Goal: Task Accomplishment & Management: Manage account settings

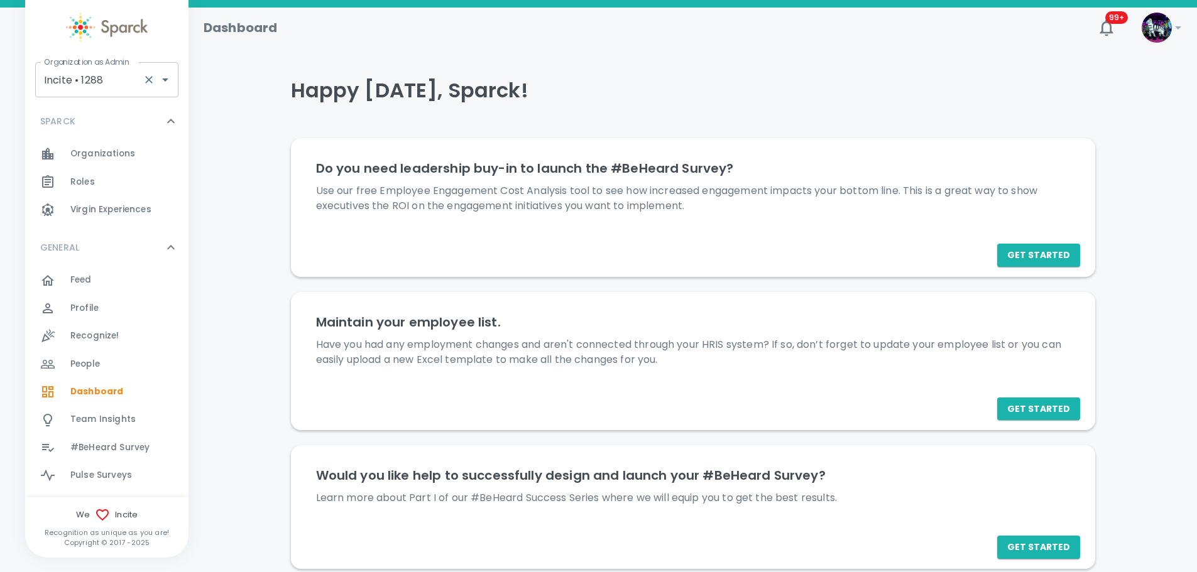
click at [90, 82] on input "Incite • 1288" at bounding box center [89, 80] width 97 height 24
click at [77, 115] on li "34 Strong • 1521" at bounding box center [106, 113] width 143 height 23
type input "34 Strong • 1521"
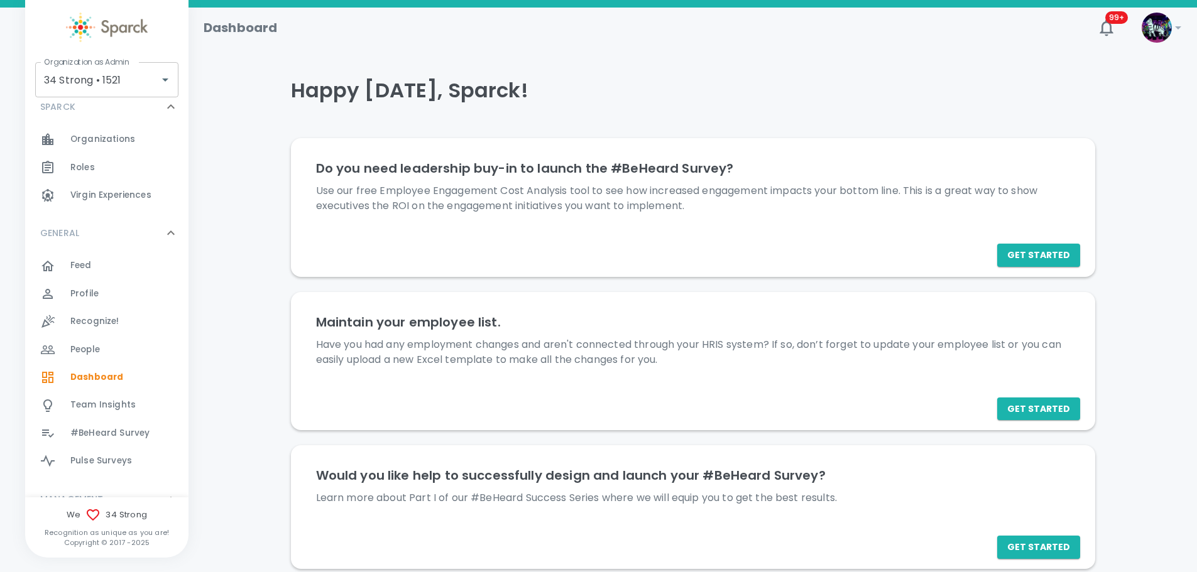
scroll to position [19, 0]
click at [167, 229] on icon at bounding box center [171, 228] width 8 height 4
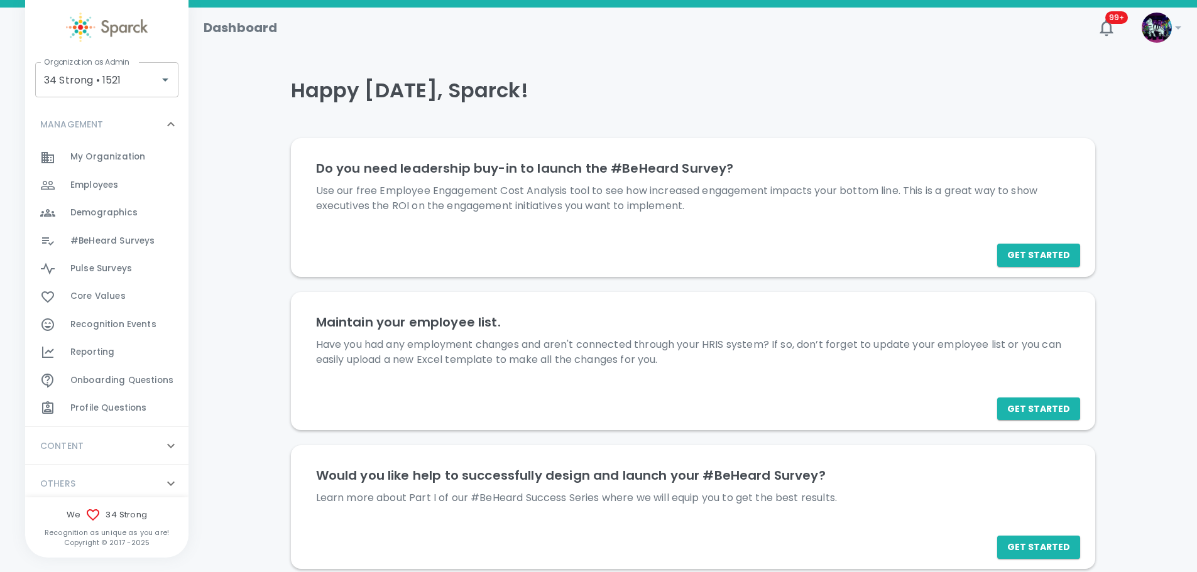
scroll to position [166, 0]
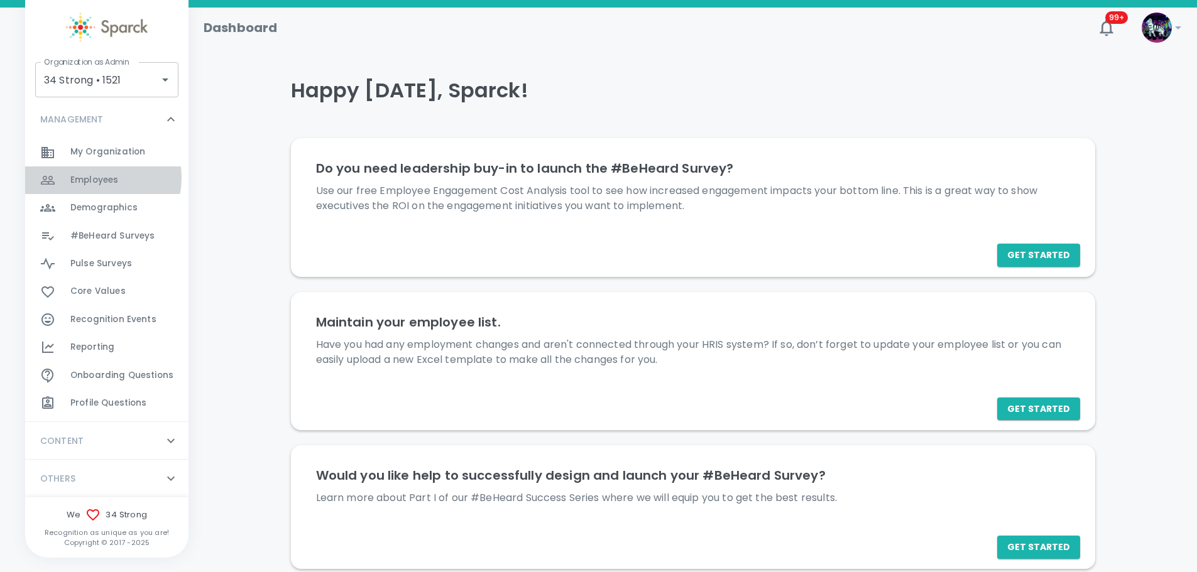
click at [93, 177] on span "Employees" at bounding box center [94, 180] width 48 height 13
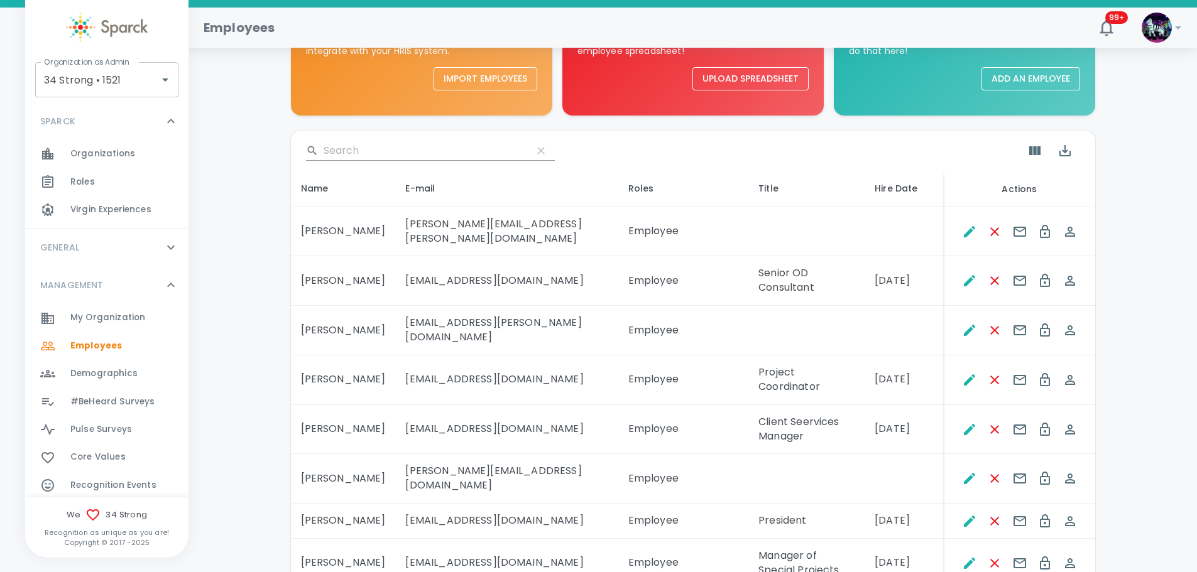
scroll to position [125, 0]
click at [369, 149] on input "Search" at bounding box center [423, 149] width 199 height 20
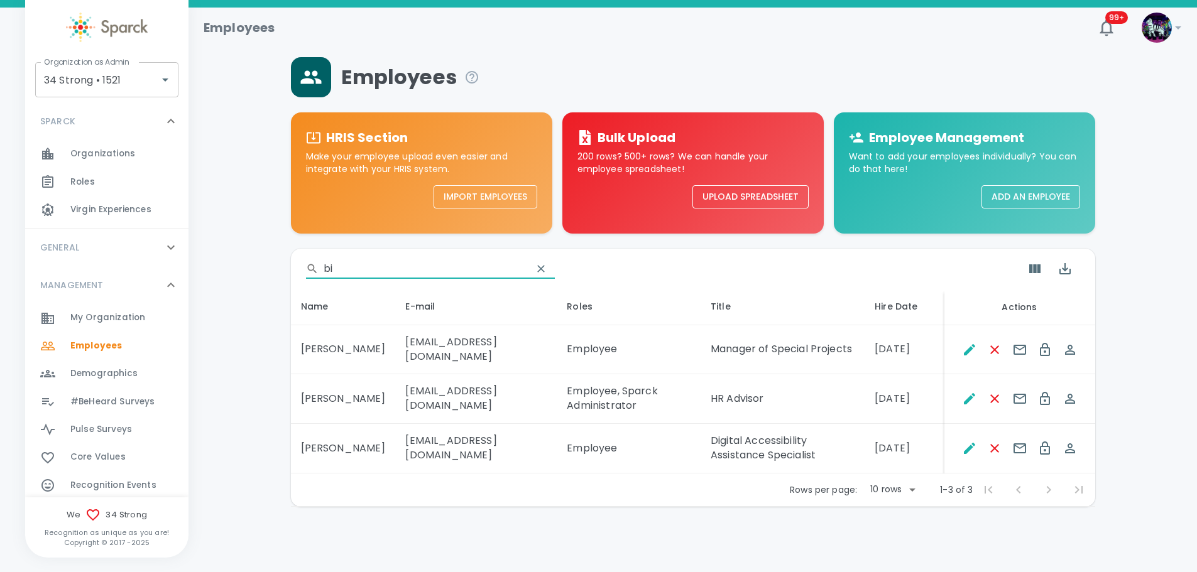
scroll to position [6, 0]
type input "bi"
click at [1069, 398] on icon "Spoof This Employee" at bounding box center [1070, 399] width 10 height 10
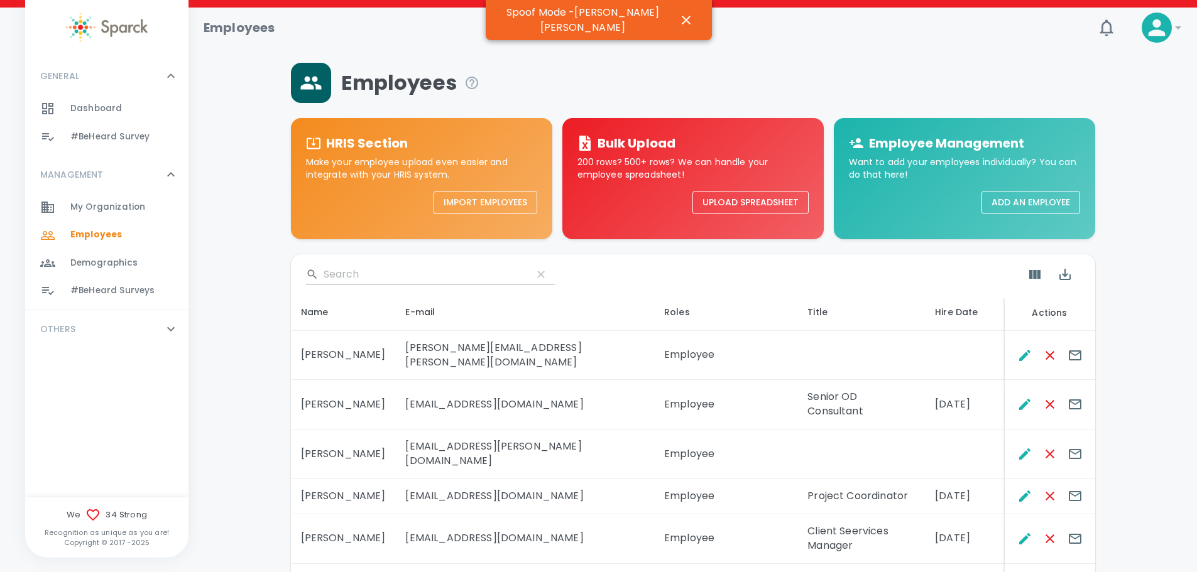
click at [112, 290] on span "#BeHeard Surveys" at bounding box center [112, 291] width 84 height 13
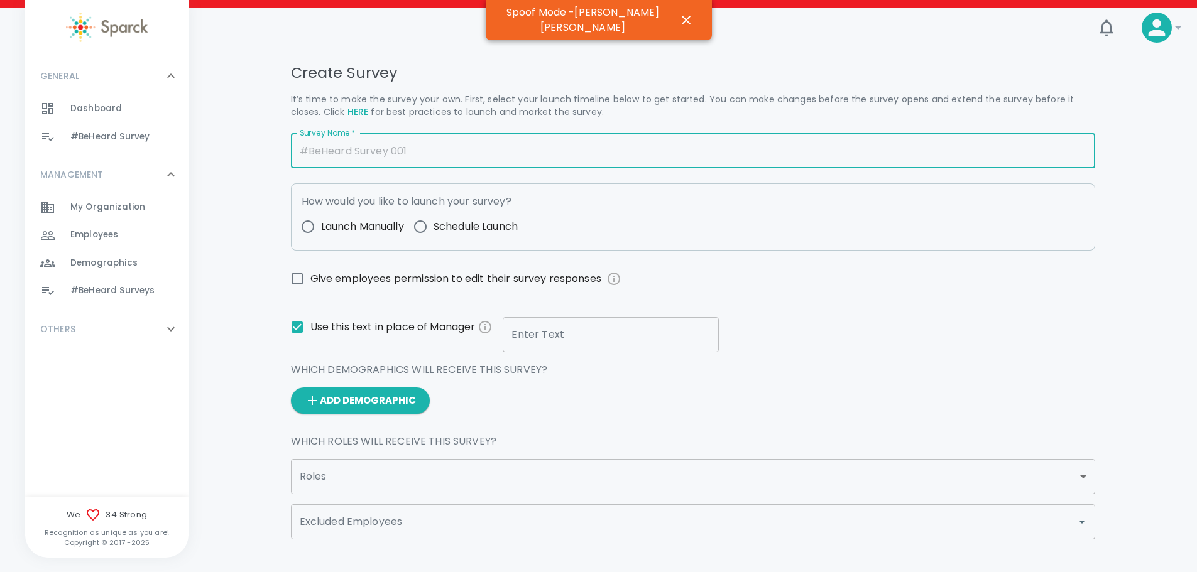
click at [372, 150] on input "Survey Name   *" at bounding box center [693, 150] width 804 height 35
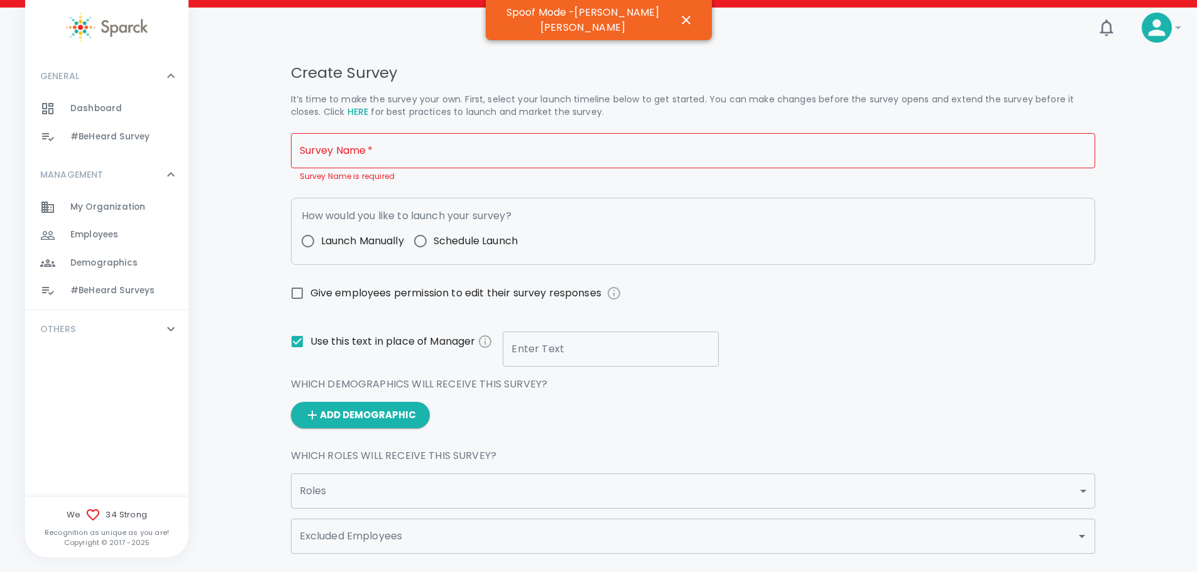
click at [546, 176] on div "Survey Name   * Survey Name   * Survey Name is required How would you like to l…" at bounding box center [688, 499] width 814 height 753
click at [462, 238] on span "Schedule Launch" at bounding box center [475, 241] width 84 height 15
click at [433, 238] on input "Schedule Launch" at bounding box center [420, 241] width 26 height 26
radio input "true"
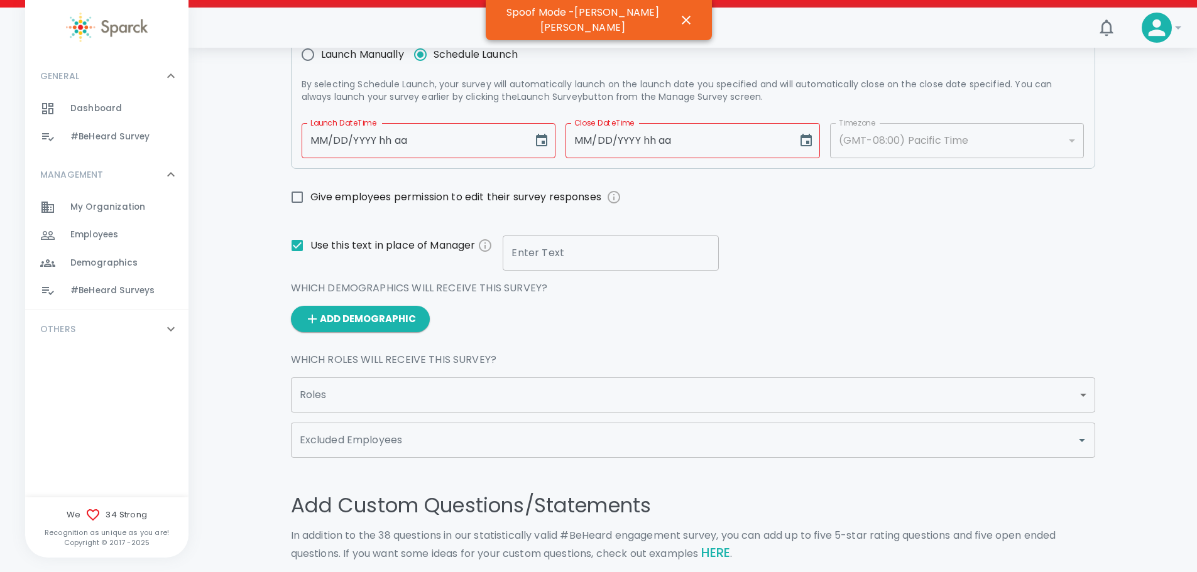
scroll to position [187, 0]
click at [300, 198] on input "Give employees permission to edit their survey responses" at bounding box center [297, 196] width 26 height 26
click at [297, 202] on input "Give employees permission to edit their survey responses" at bounding box center [297, 196] width 26 height 26
checkbox input "false"
click at [530, 253] on input "Enter Text" at bounding box center [611, 252] width 216 height 35
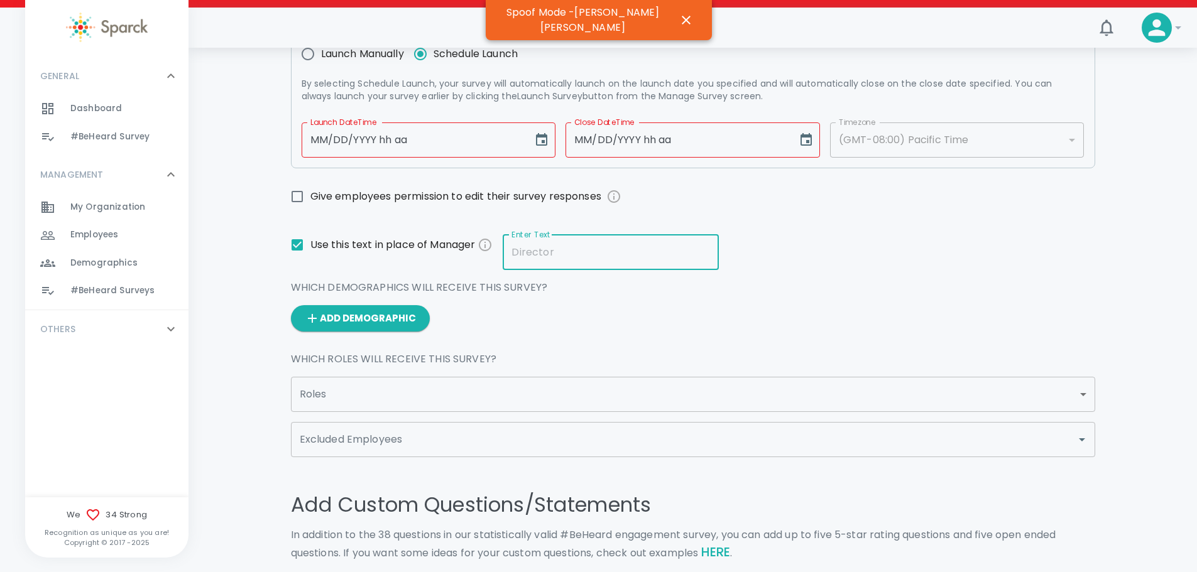
click at [732, 253] on div "Survey Name   * Survey Name   * Survey Name is required How would you like to l…" at bounding box center [688, 357] width 814 height 843
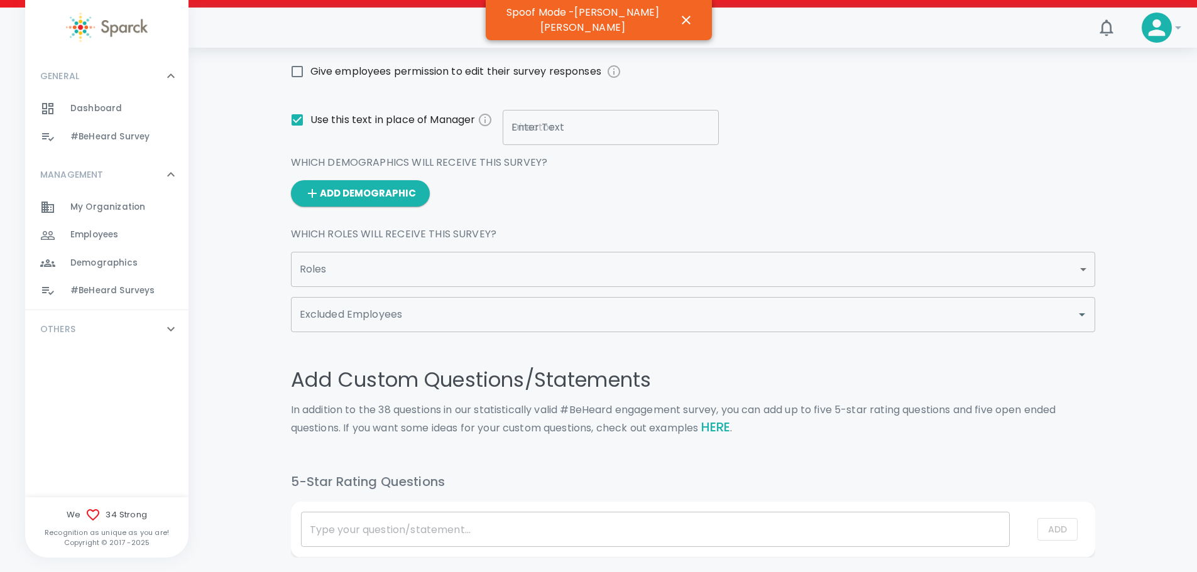
scroll to position [313, 0]
click at [1063, 270] on body "Skip Navigation 0 ! GENERAL 0 Dashboard 0 #BeHeard Survey 0 MANAGEMENT 0 My Org…" at bounding box center [598, 226] width 1197 height 1078
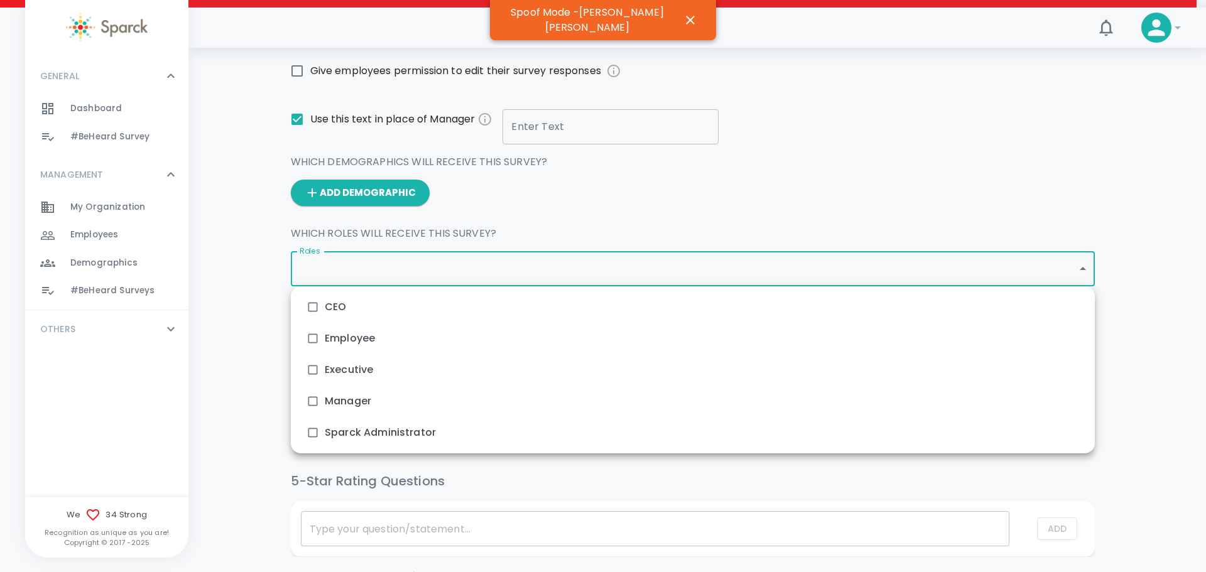
click at [642, 199] on div at bounding box center [603, 286] width 1206 height 572
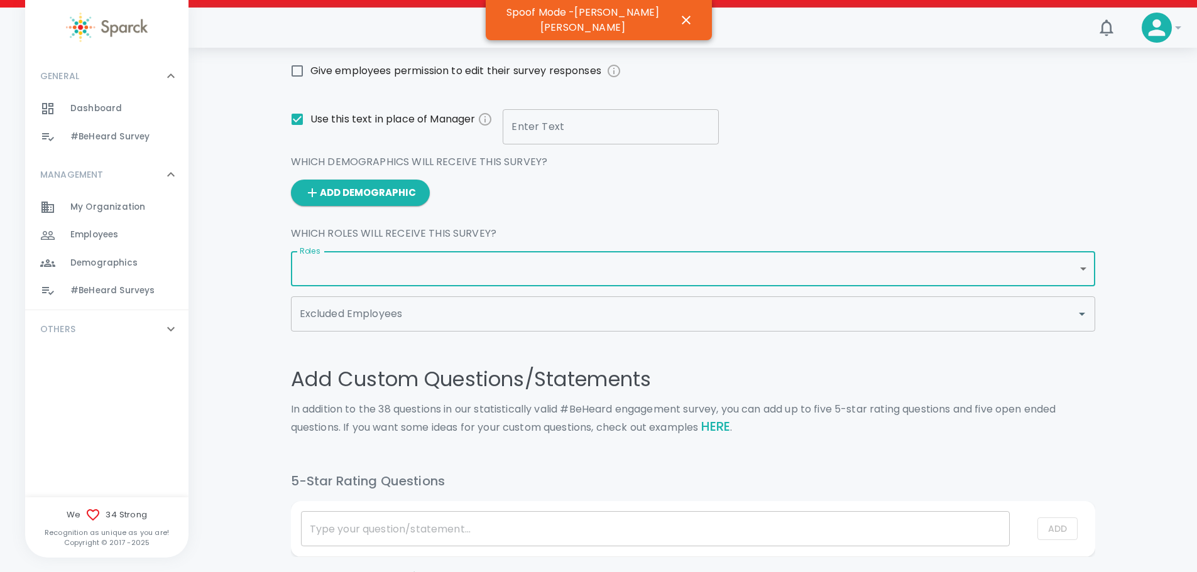
click at [540, 318] on input "Excluded Employees" at bounding box center [684, 314] width 774 height 24
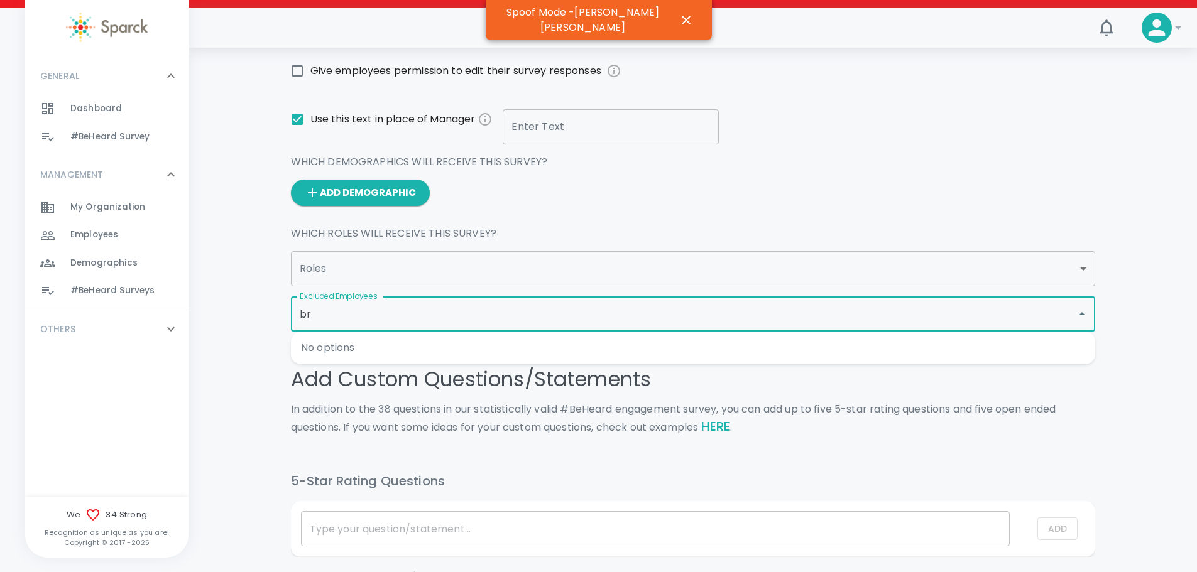
type input "b"
type input "a"
type input "b"
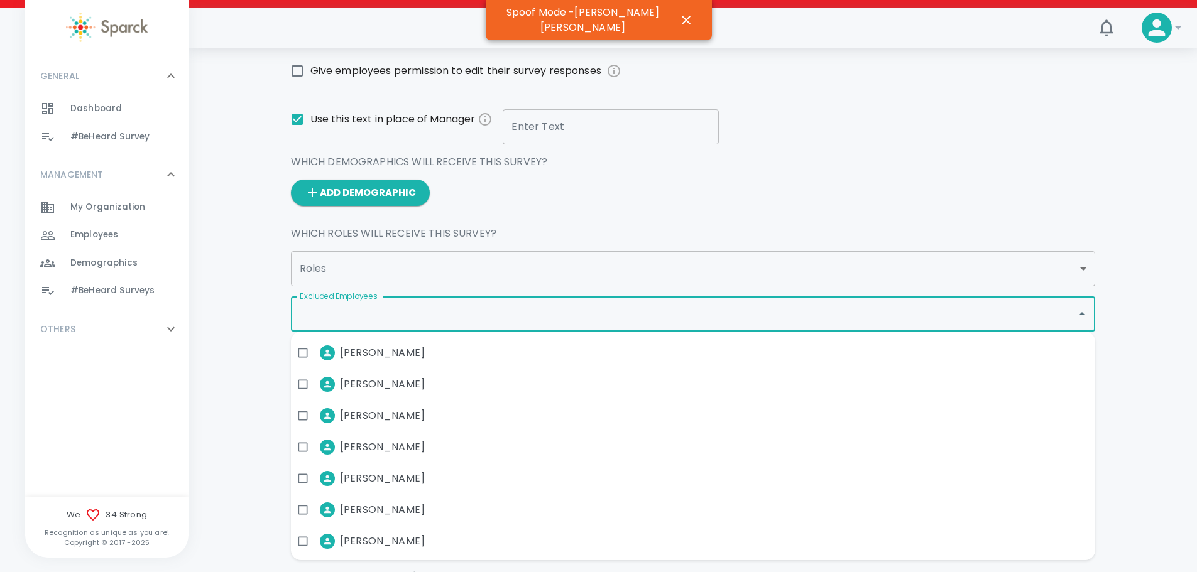
scroll to position [188, 0]
click at [302, 450] on input "checkbox" at bounding box center [303, 447] width 24 height 24
checkbox input "true"
click at [300, 416] on input "checkbox" at bounding box center [303, 415] width 24 height 24
checkbox input "true"
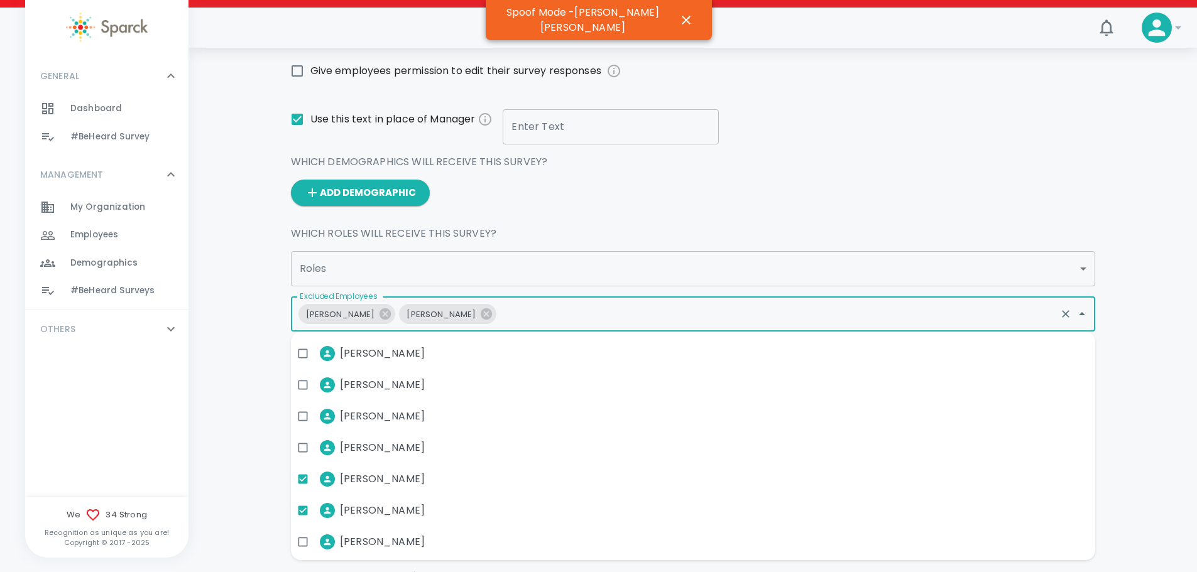
scroll to position [125, 0]
click at [302, 413] on input "checkbox" at bounding box center [303, 416] width 24 height 24
click at [585, 317] on icon at bounding box center [587, 313] width 11 height 11
checkbox input "false"
click at [481, 319] on icon at bounding box center [486, 313] width 11 height 11
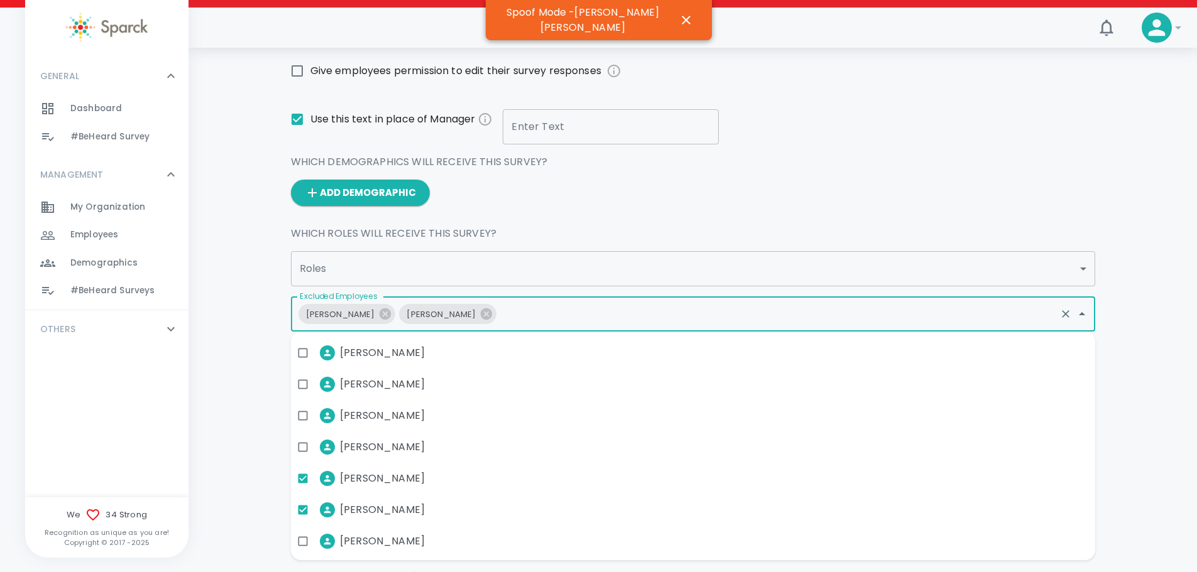
checkbox input "false"
click at [378, 315] on icon at bounding box center [385, 314] width 14 height 14
checkbox input "false"
click at [1116, 315] on div "Create Survey It’s time to make the survey your own. First, select your launch …" at bounding box center [693, 225] width 978 height 950
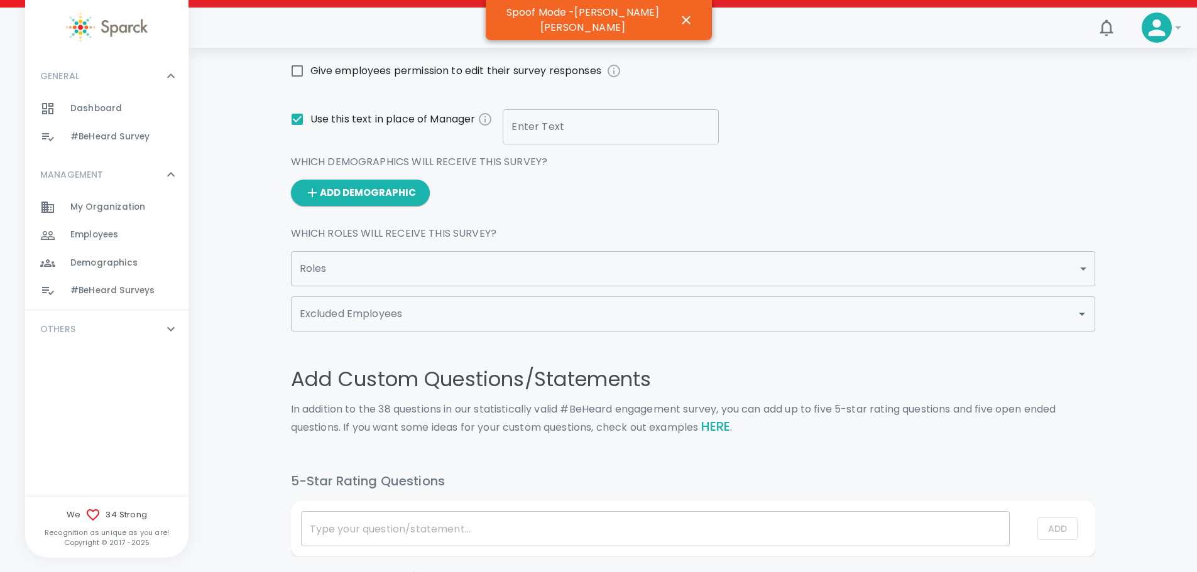
click at [555, 318] on input "Excluded Employees" at bounding box center [684, 314] width 774 height 24
click at [256, 308] on div "Create Survey It’s time to make the survey your own. First, select your launch …" at bounding box center [693, 225] width 978 height 950
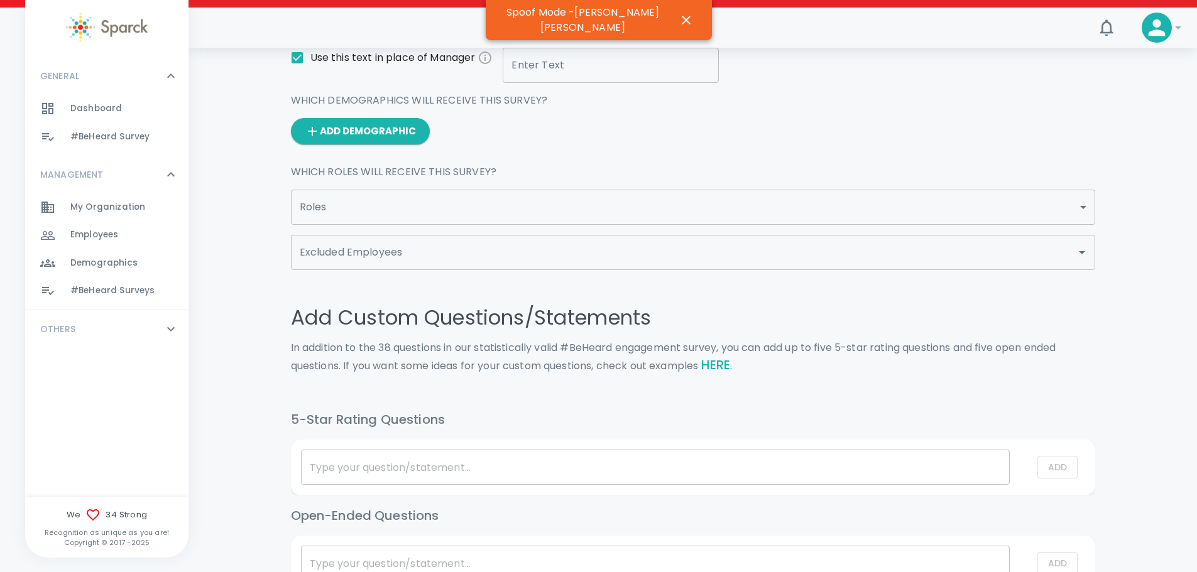
scroll to position [375, 0]
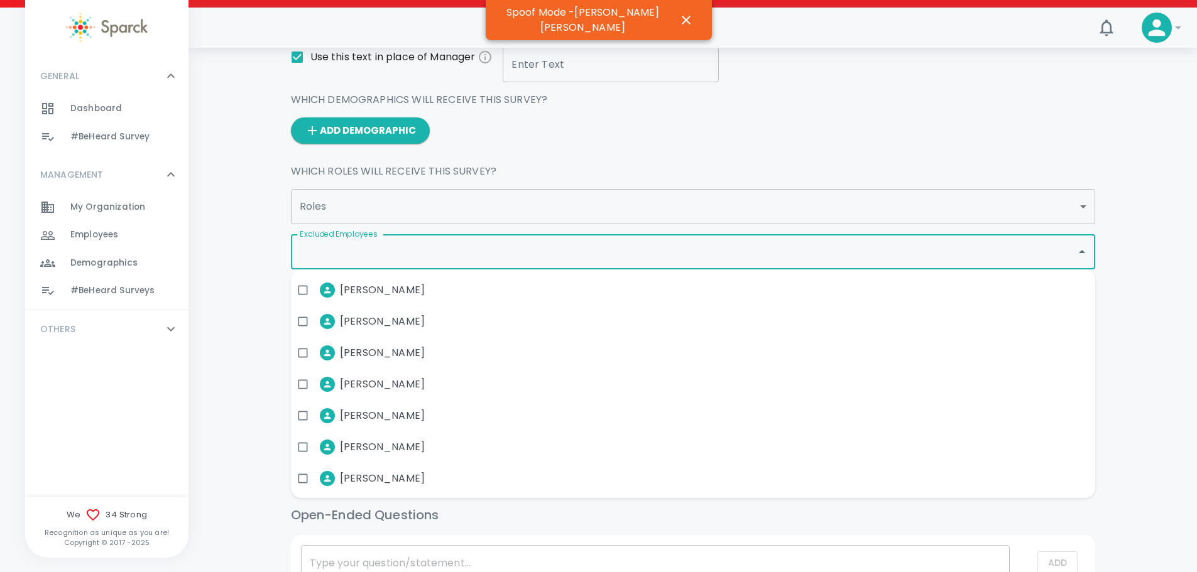
click at [426, 255] on input "Excluded Employees" at bounding box center [684, 252] width 774 height 24
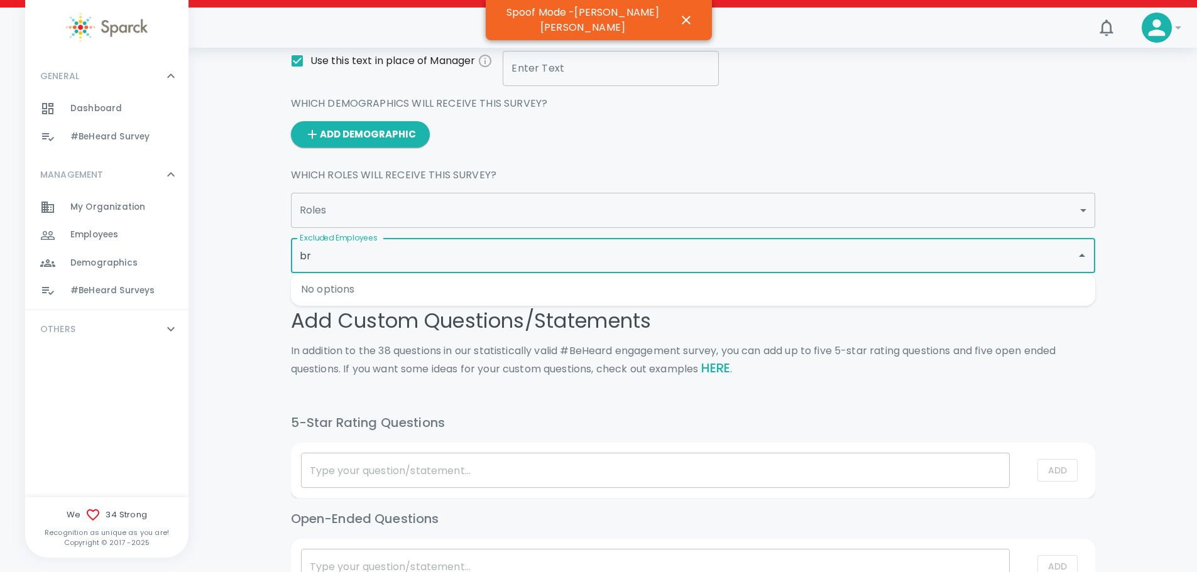
type input "b"
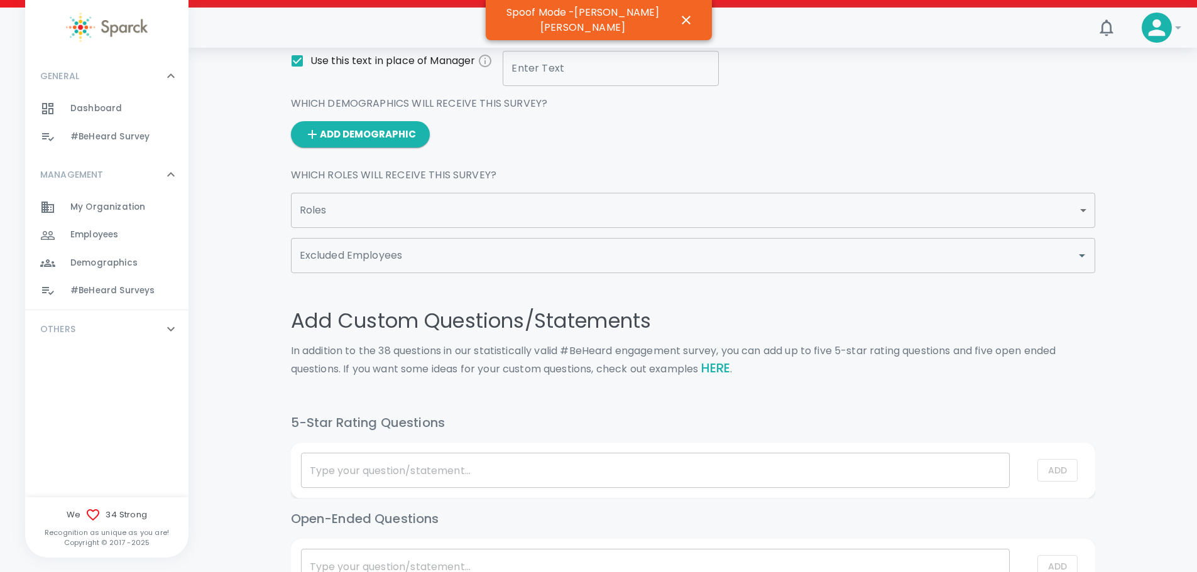
click at [1149, 324] on div "Create Survey It’s time to make the survey your own. First, select your launch …" at bounding box center [693, 167] width 978 height 950
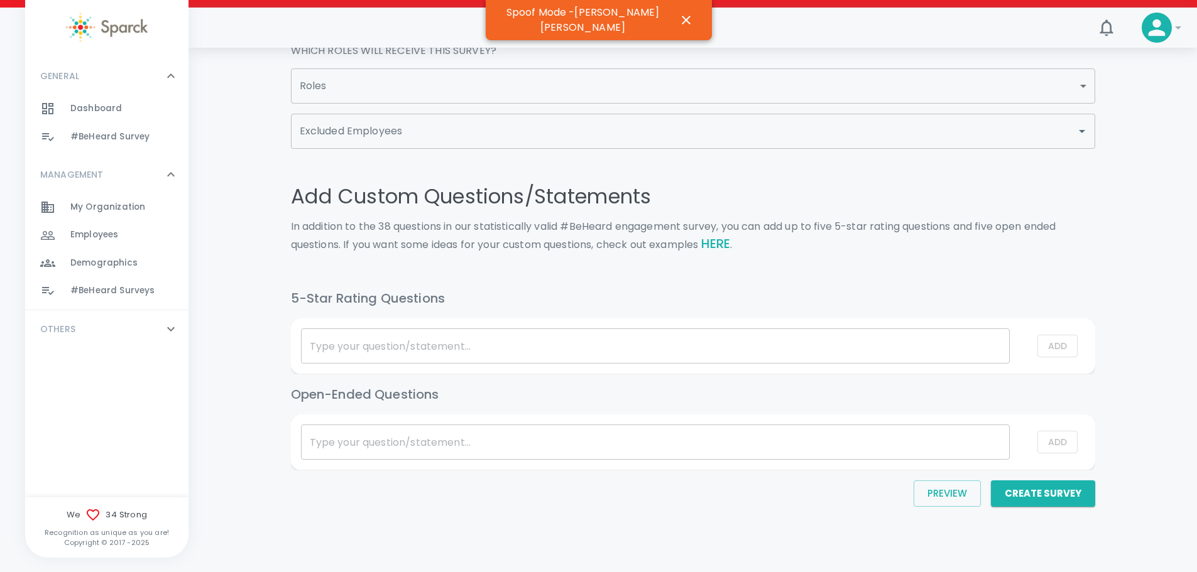
scroll to position [496, 0]
click at [721, 246] on link "HERE" at bounding box center [716, 243] width 30 height 18
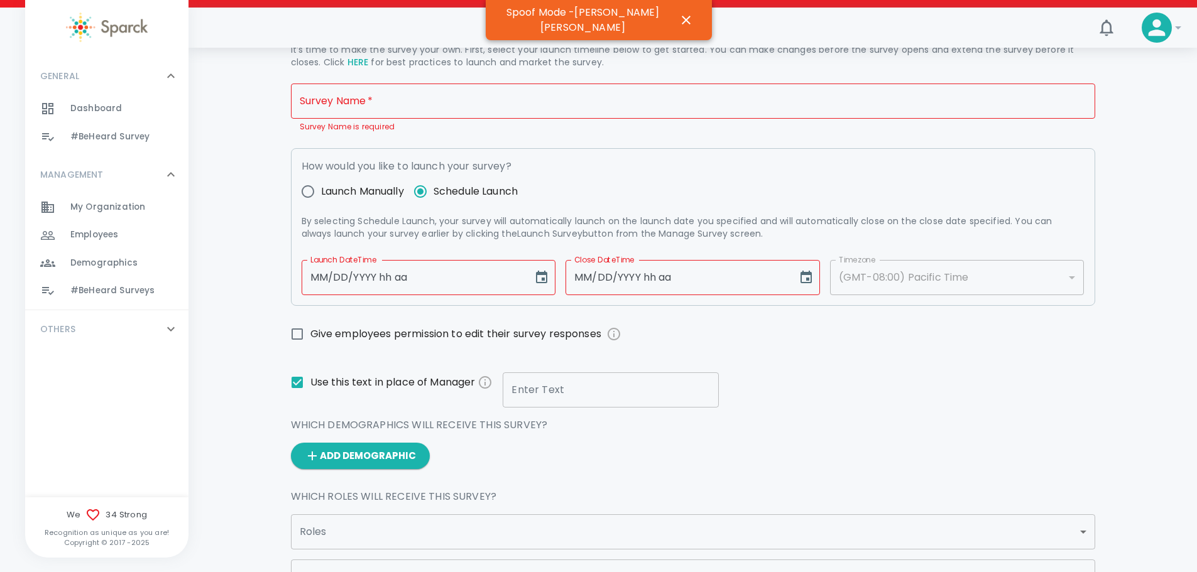
scroll to position [0, 0]
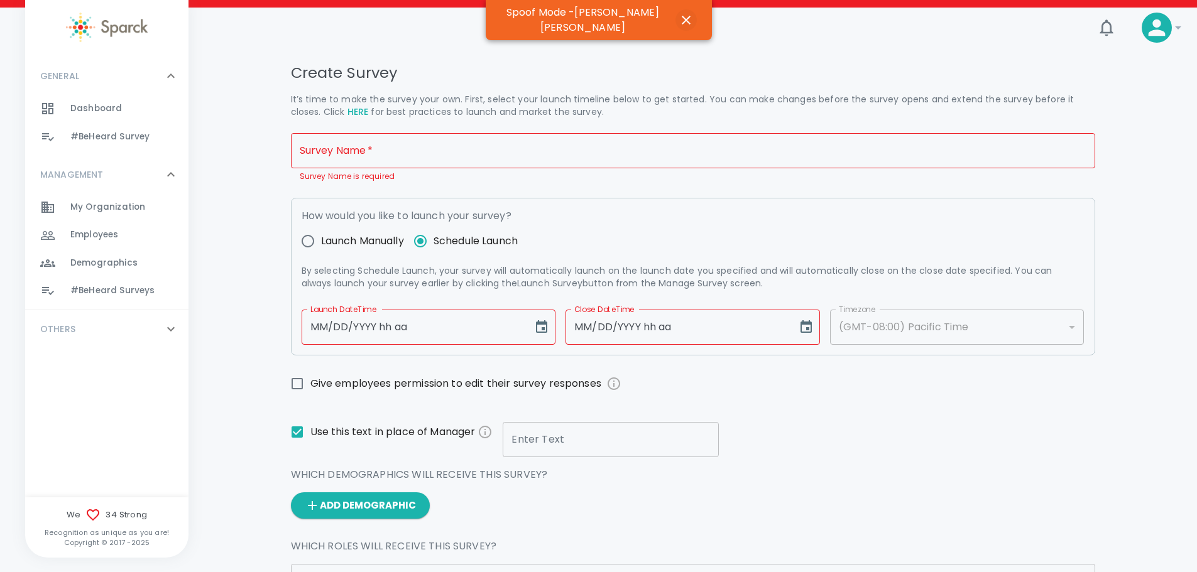
click at [682, 16] on icon "button" at bounding box center [686, 20] width 9 height 9
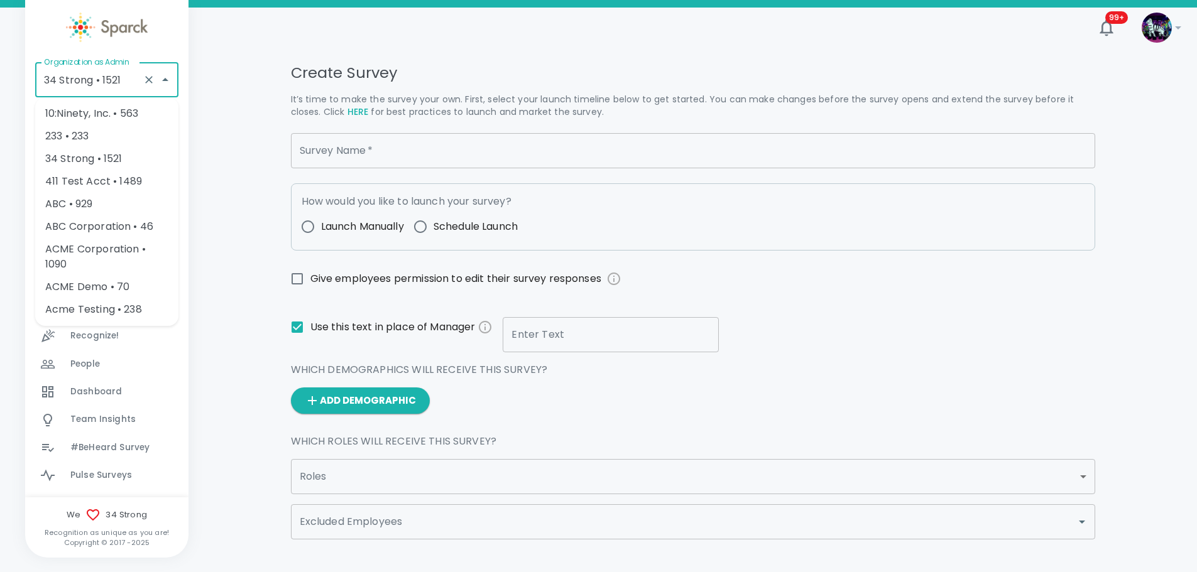
click at [95, 79] on input "34 Strong • 1521" at bounding box center [89, 80] width 97 height 24
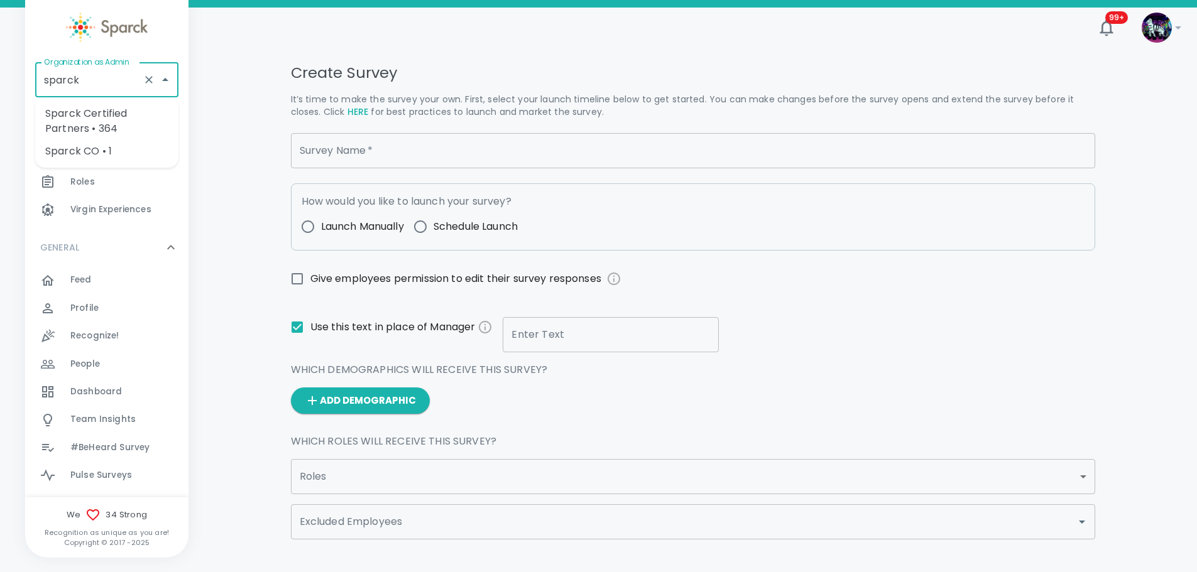
click at [129, 155] on li "Sparck CO • 1" at bounding box center [106, 151] width 143 height 23
type input "Sparck CO • 1"
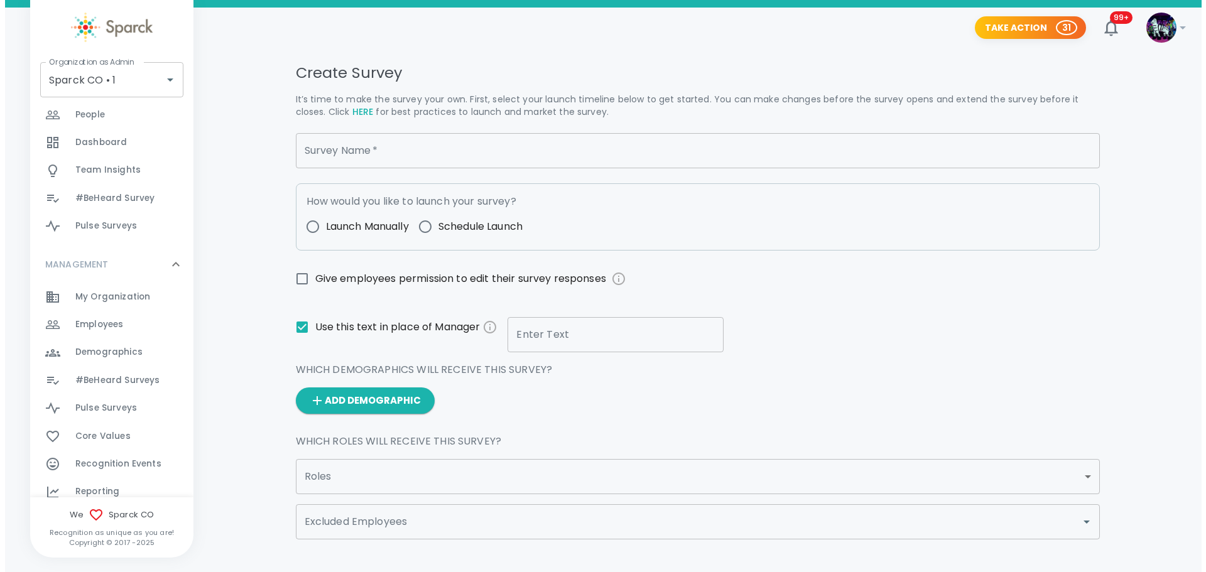
scroll to position [250, 0]
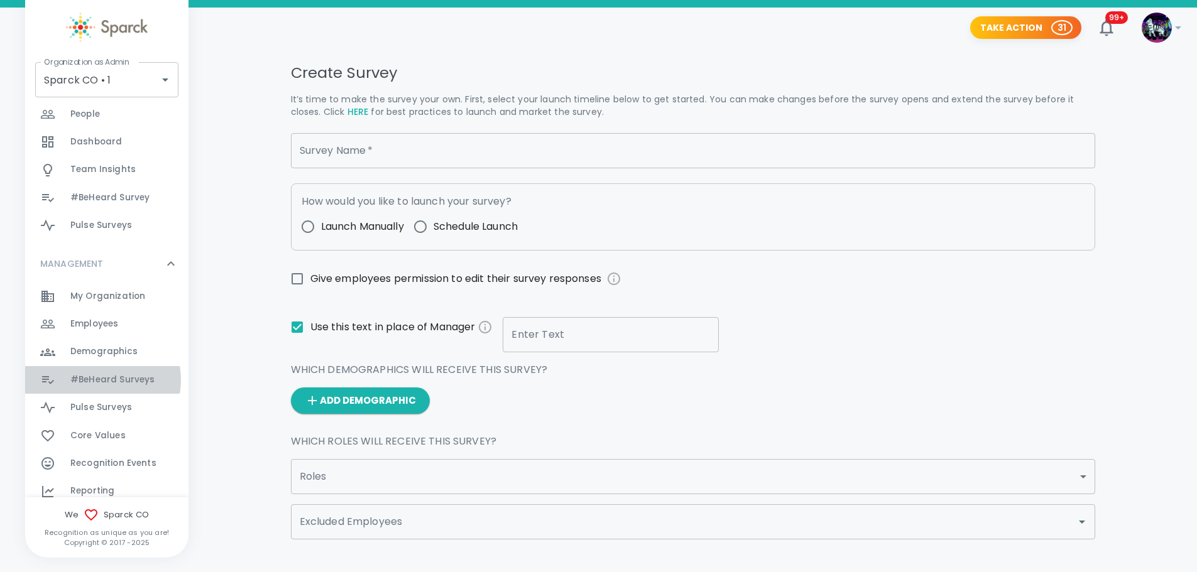
click at [101, 380] on span "#BeHeard Surveys" at bounding box center [112, 380] width 84 height 13
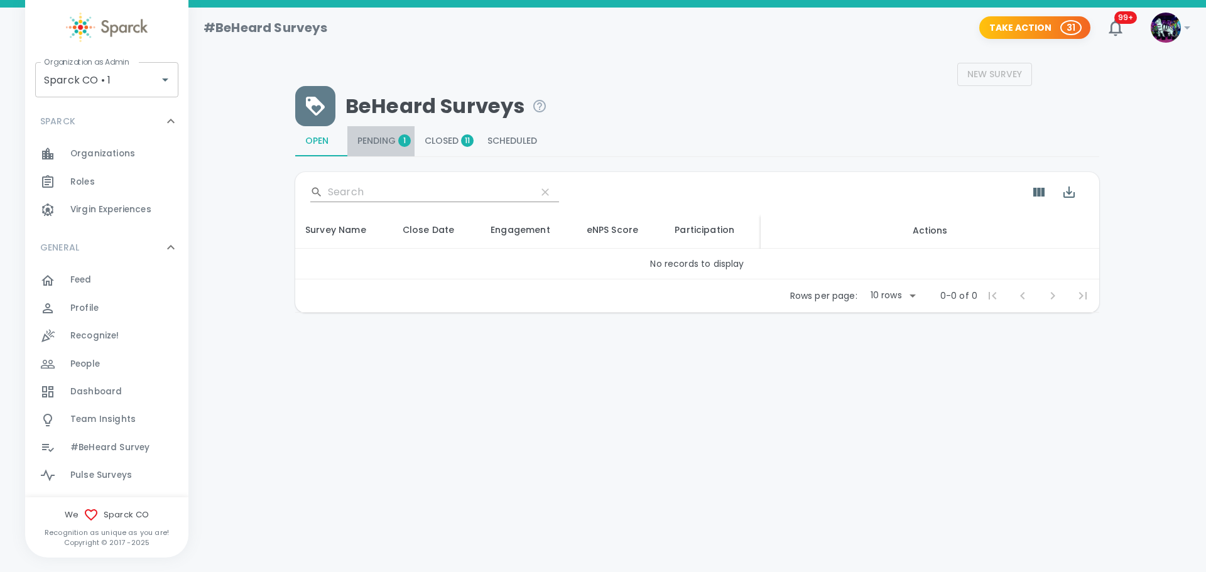
click at [377, 138] on span "Pending 1" at bounding box center [380, 141] width 47 height 11
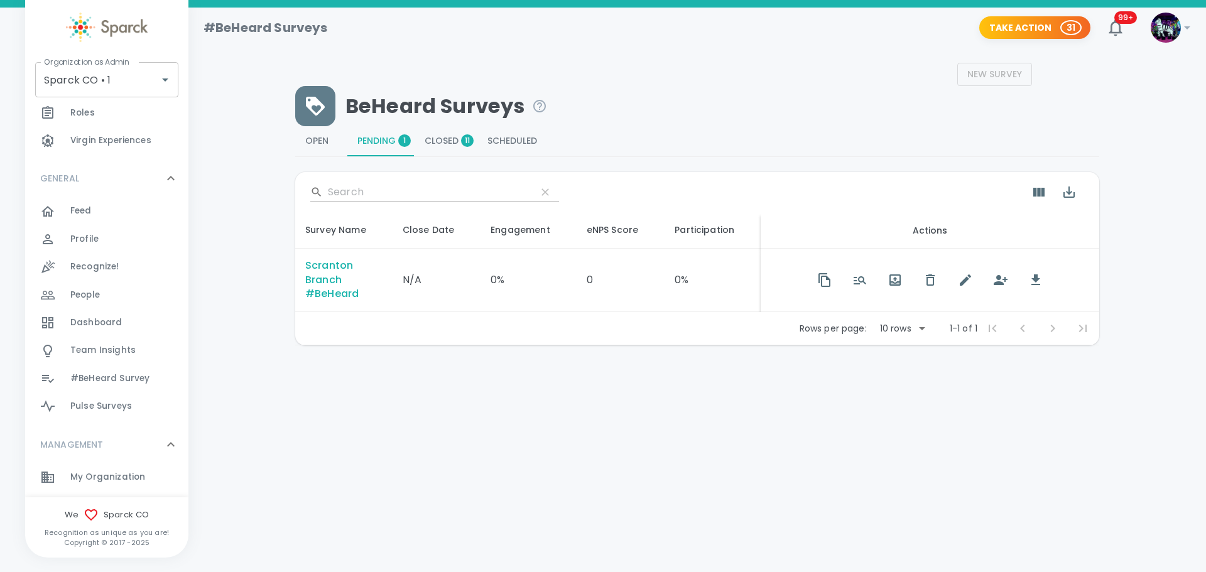
scroll to position [77, 0]
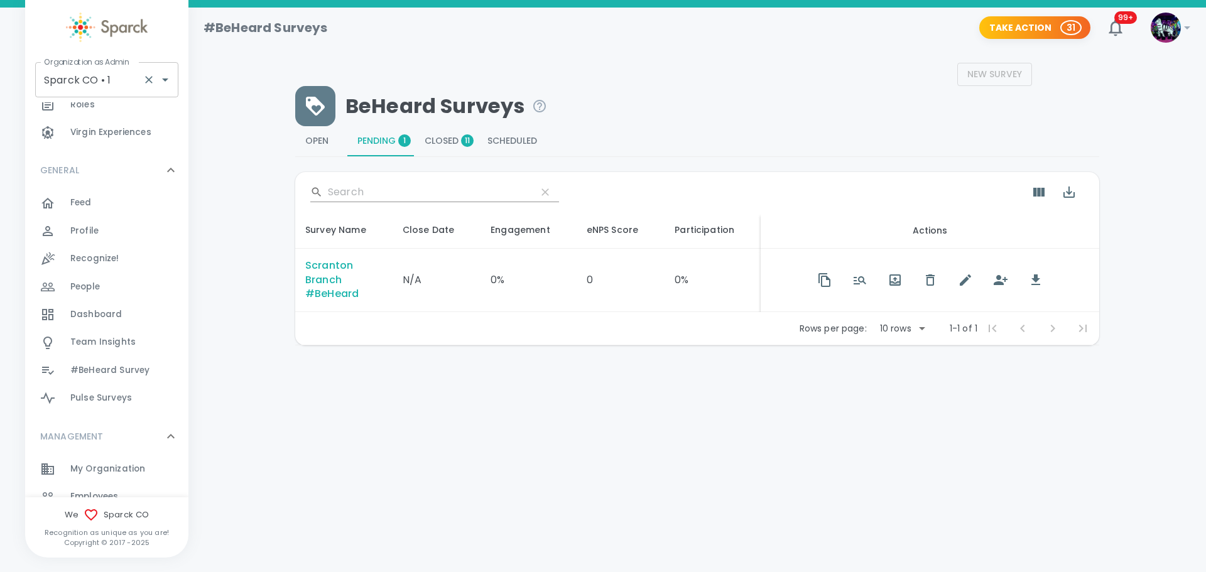
click at [97, 82] on input "Sparck CO • 1" at bounding box center [89, 80] width 97 height 24
click at [103, 109] on li "34 Strong • 1521" at bounding box center [106, 113] width 143 height 23
type input "34 Strong • 1521"
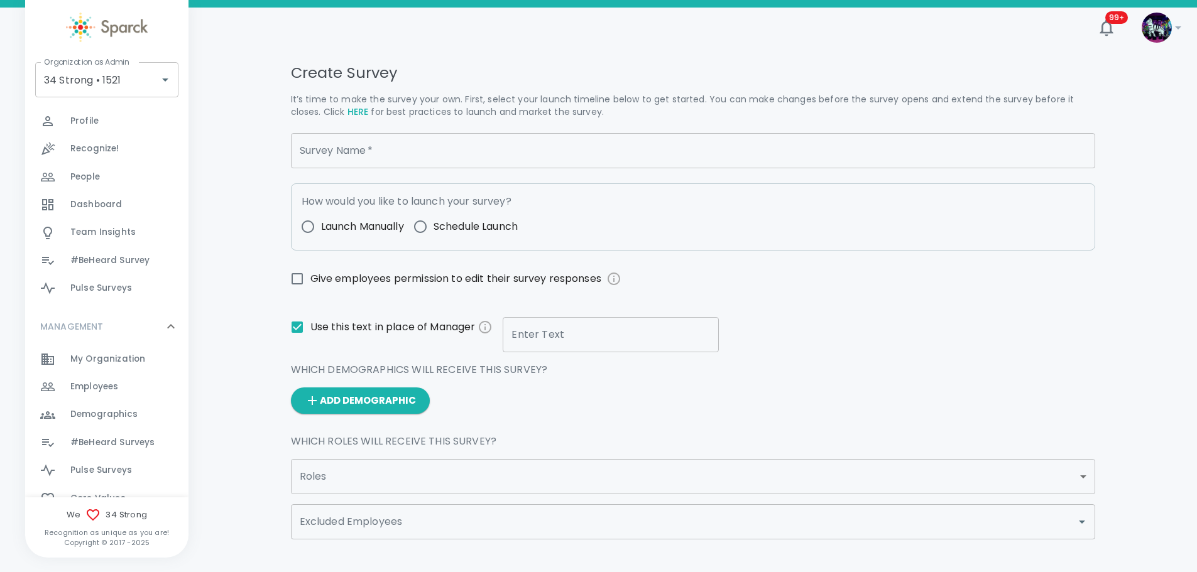
scroll to position [188, 0]
click at [84, 389] on span "Employees" at bounding box center [94, 385] width 48 height 13
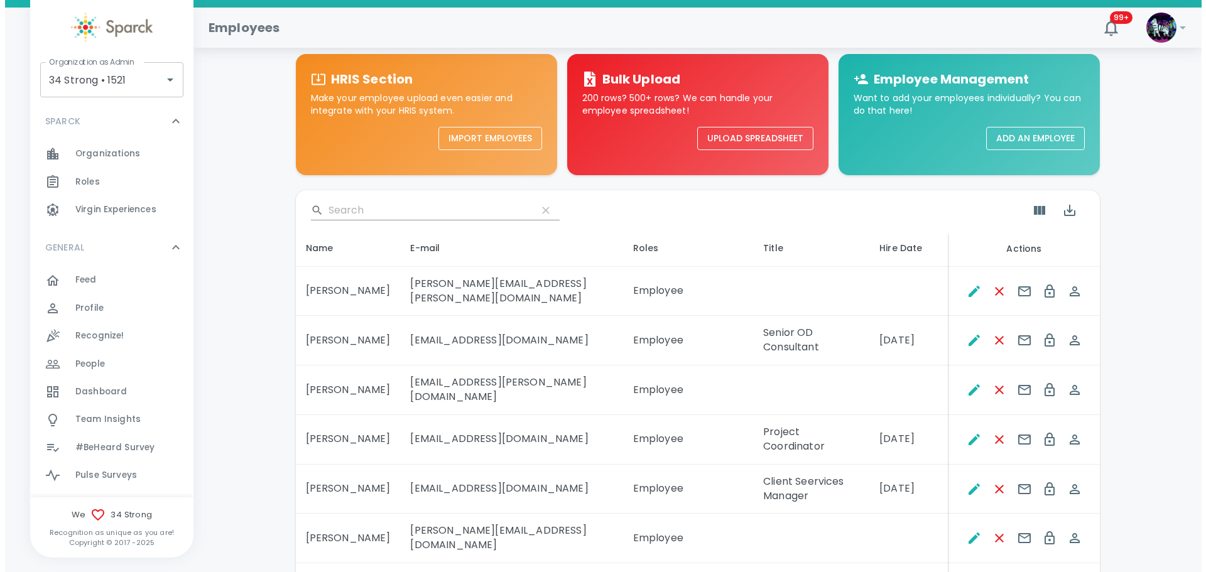
scroll to position [63, 0]
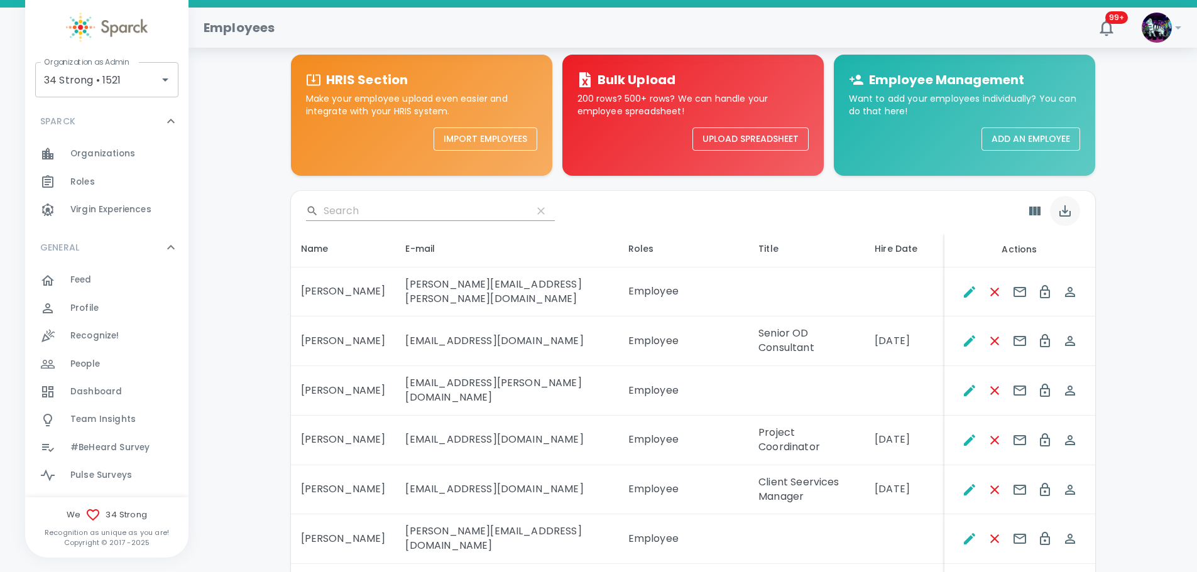
click at [1069, 211] on icon "Export" at bounding box center [1064, 211] width 15 height 15
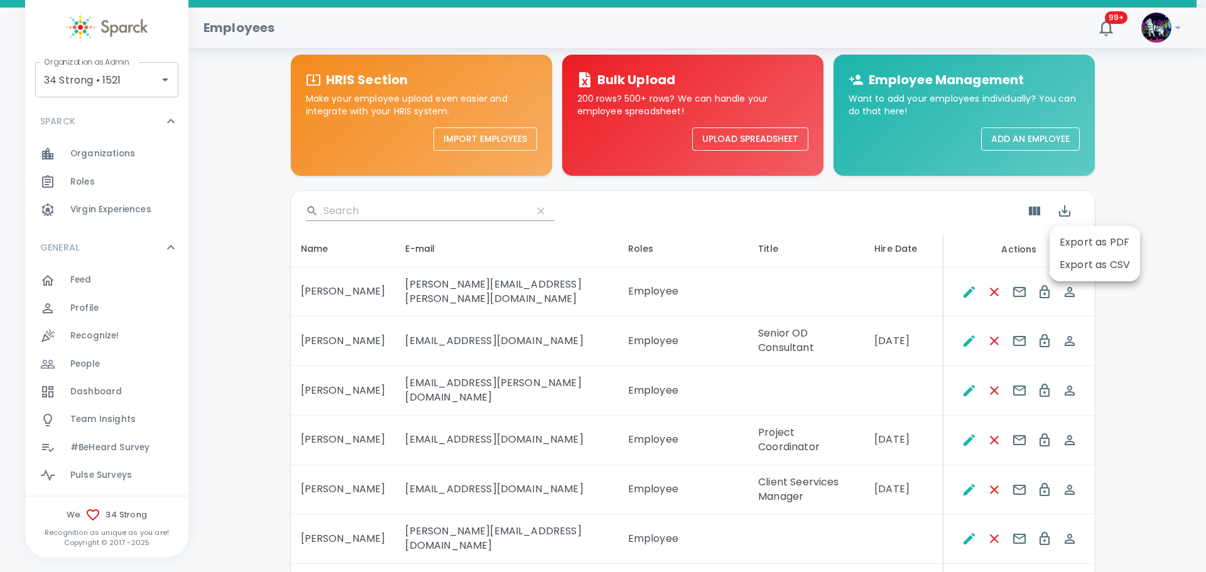
click at [1033, 208] on div at bounding box center [603, 286] width 1206 height 572
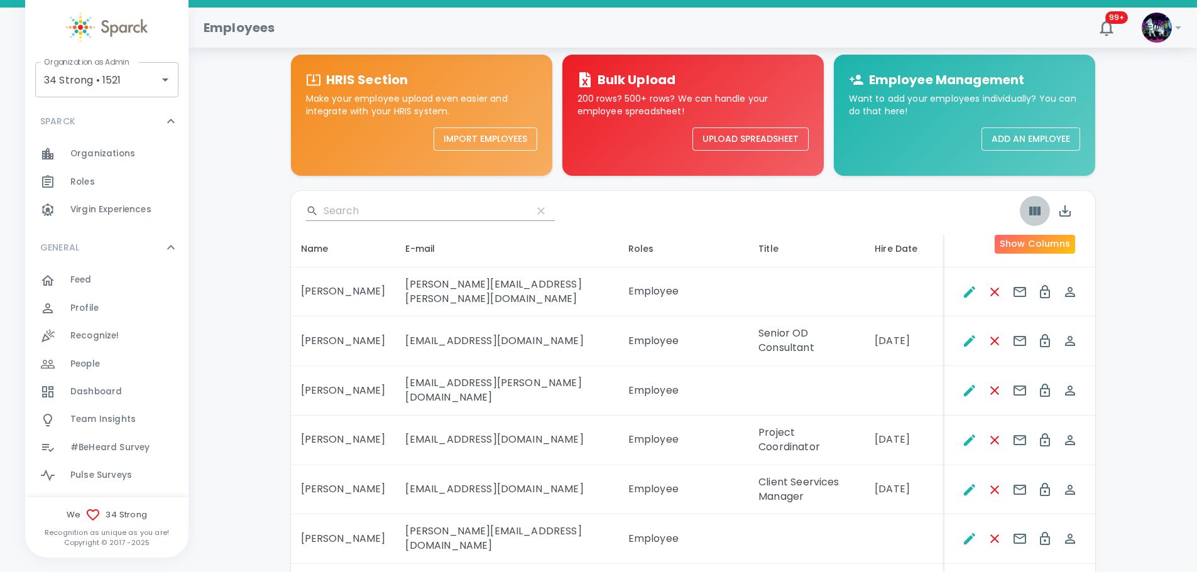
click at [1033, 209] on icon "Show Columns" at bounding box center [1034, 211] width 11 height 9
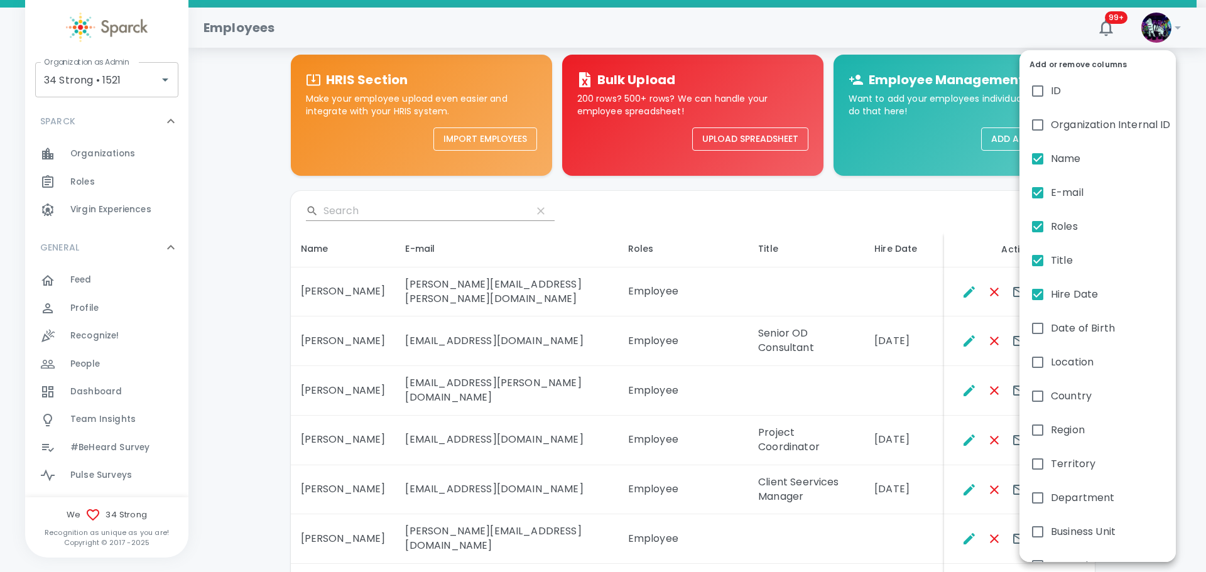
click at [1040, 329] on input "Date of Birth" at bounding box center [1038, 328] width 26 height 26
checkbox input "true"
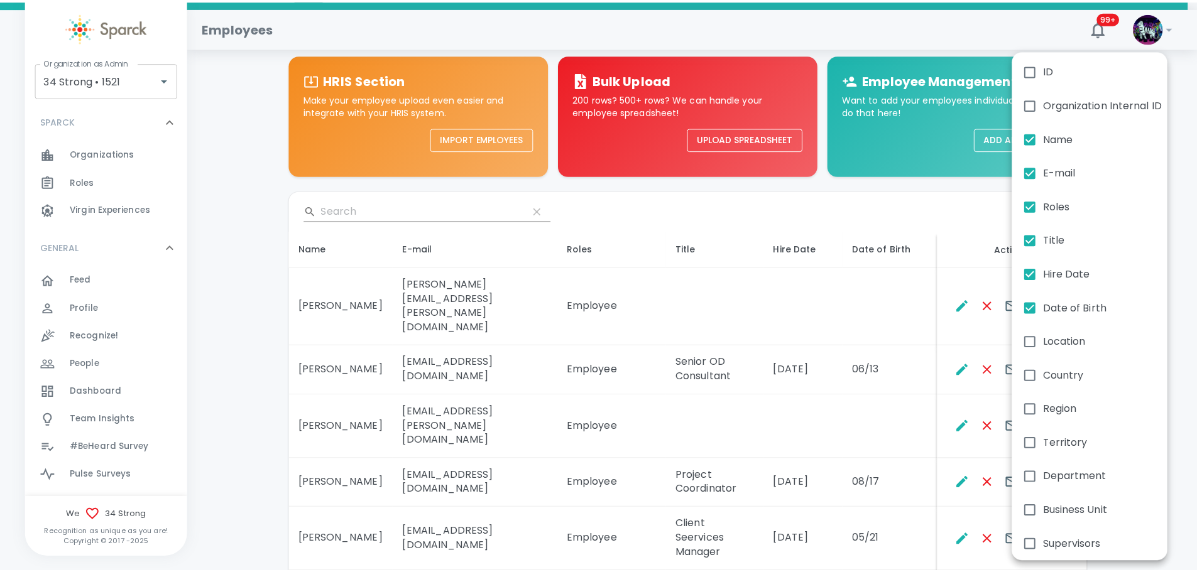
scroll to position [26, 0]
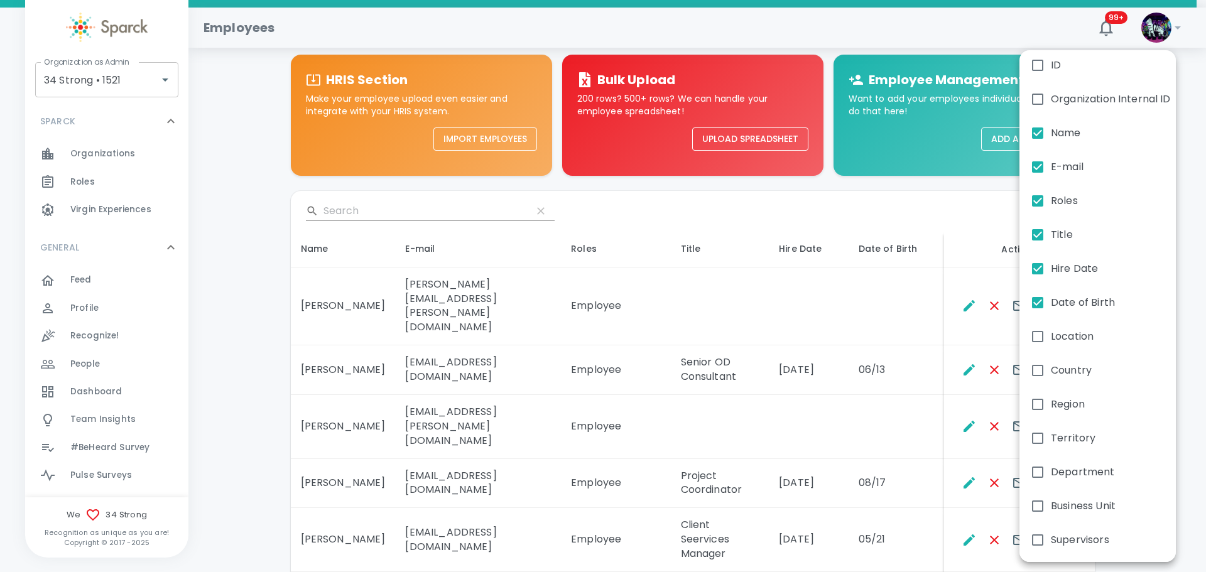
drag, startPoint x: 183, startPoint y: 244, endPoint x: 143, endPoint y: 324, distance: 89.6
click at [183, 286] on div at bounding box center [603, 286] width 1206 height 572
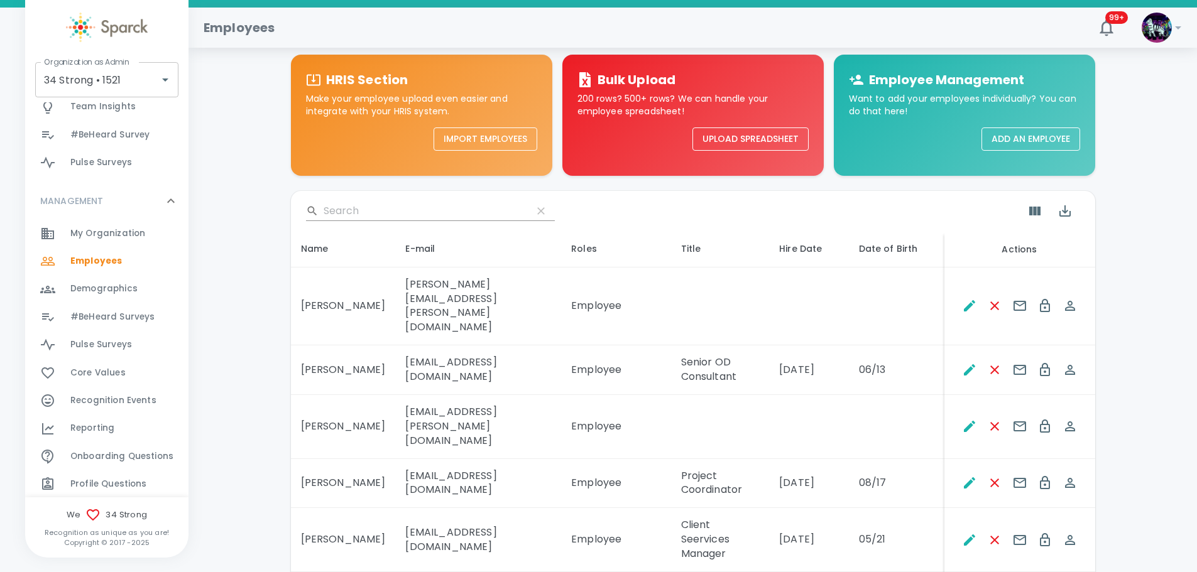
scroll to position [313, 0]
click at [85, 288] on span "Demographics" at bounding box center [103, 288] width 67 height 13
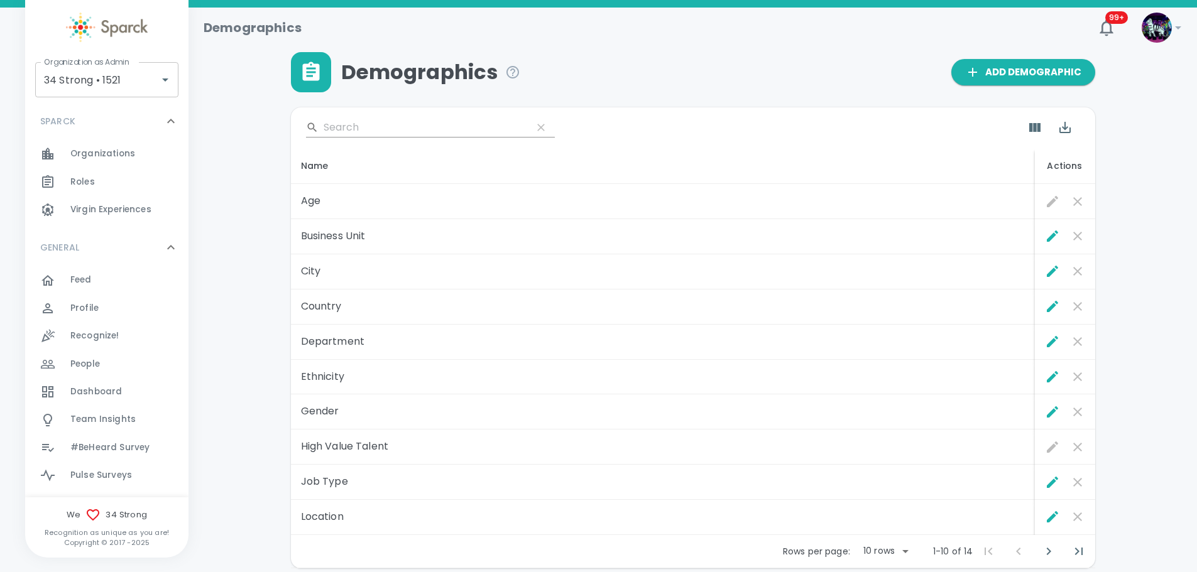
scroll to position [10, 0]
